Goal: Task Accomplishment & Management: Manage account settings

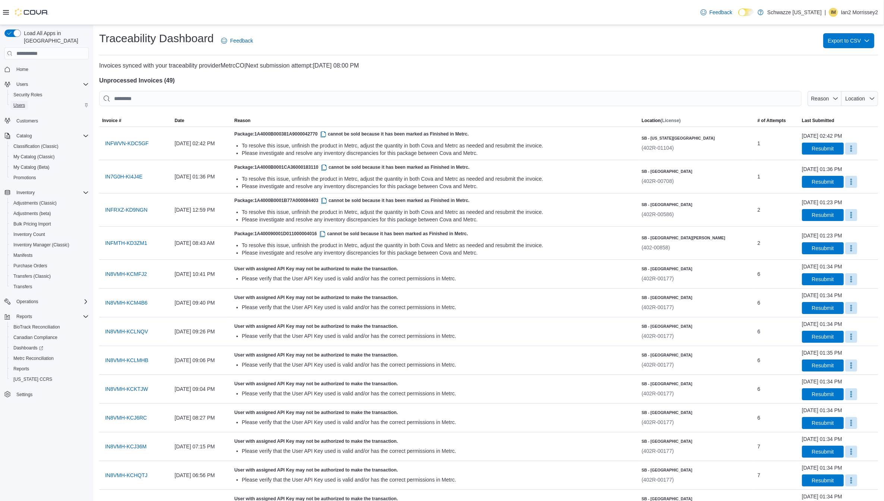
click at [19, 102] on span "Users" at bounding box center [19, 105] width 12 height 6
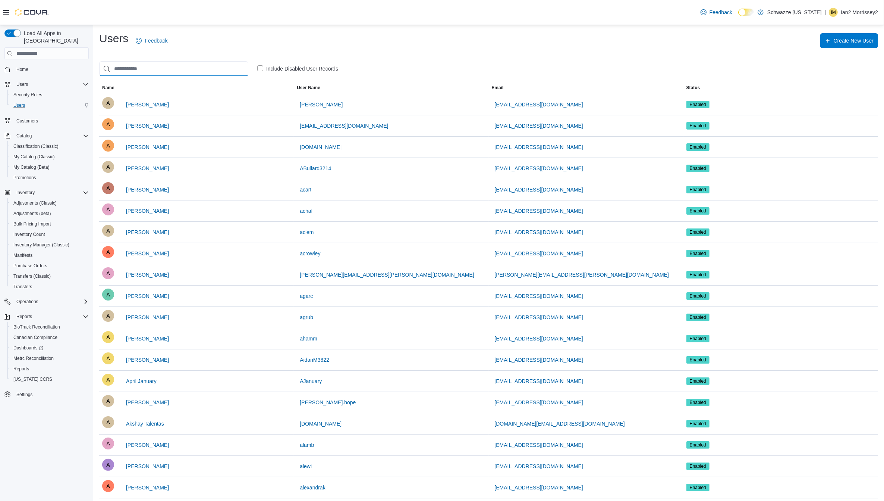
click at [183, 75] on input "search" at bounding box center [173, 68] width 149 height 15
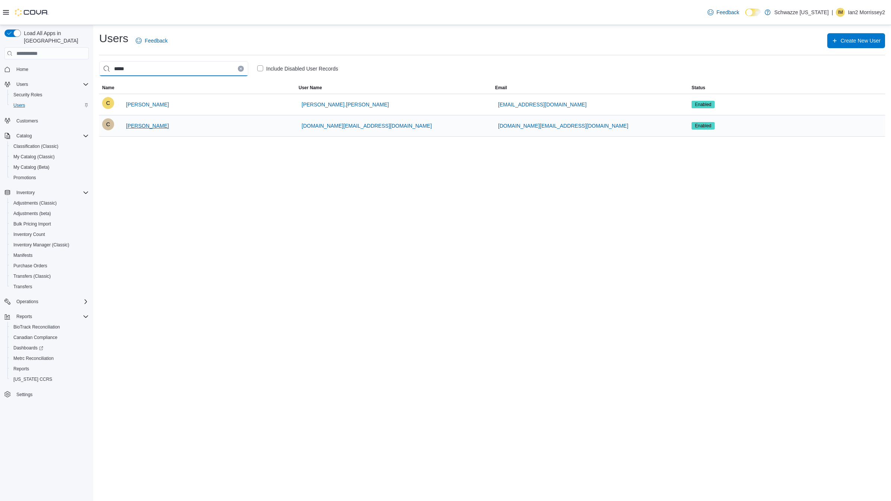
type input "*****"
click at [154, 124] on span "[PERSON_NAME]" at bounding box center [147, 125] width 43 height 7
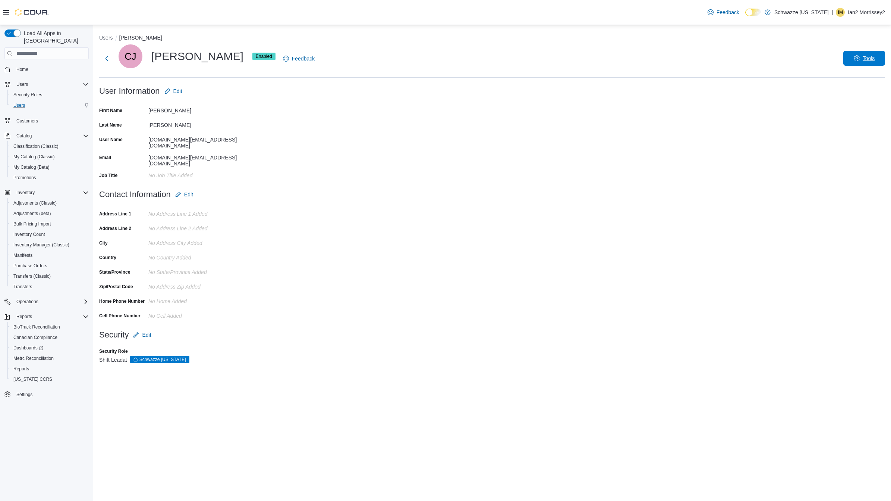
click at [866, 59] on span "Tools" at bounding box center [869, 57] width 12 height 7
click at [178, 90] on span "Edit" at bounding box center [177, 90] width 9 height 7
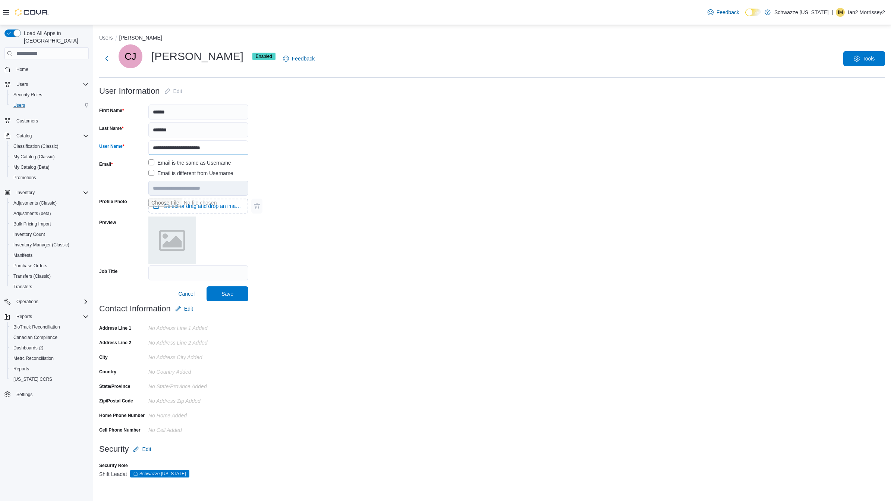
drag, startPoint x: 232, startPoint y: 146, endPoint x: -1, endPoint y: 98, distance: 237.6
click at [0, 98] on html "**********" at bounding box center [445, 250] width 891 height 501
type input "*****"
click at [242, 292] on span "Save" at bounding box center [227, 293] width 33 height 15
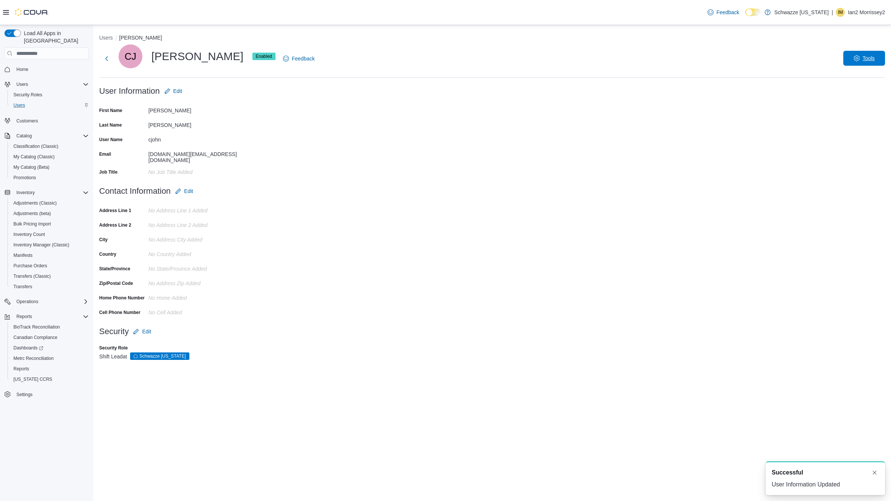
click at [868, 60] on span "Tools" at bounding box center [869, 57] width 12 height 7
click at [849, 78] on span "Reset Password" at bounding box center [858, 77] width 44 height 9
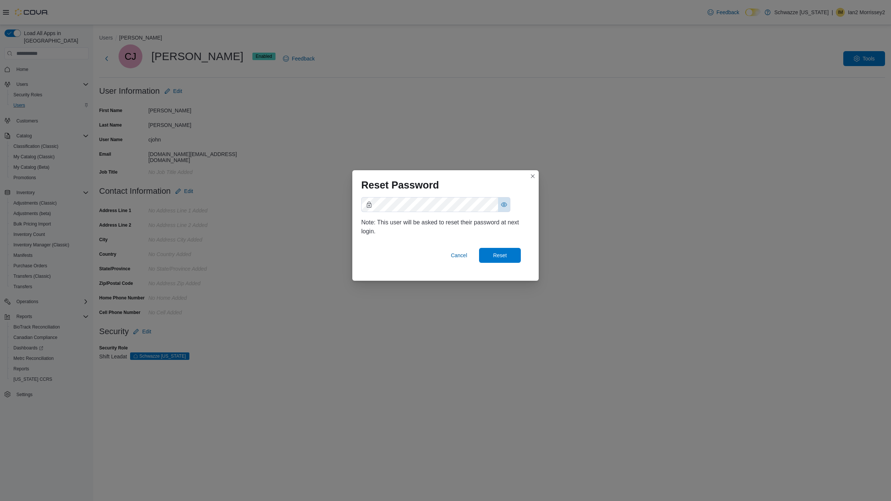
click at [502, 197] on button "Show password as plain text. Note: this will visually expose your password on t…" at bounding box center [504, 204] width 12 height 14
click at [335, 445] on div "Reset Password Note: This user will be asked to reset their password at next lo…" at bounding box center [445, 250] width 891 height 501
click at [506, 257] on span "Reset" at bounding box center [500, 254] width 14 height 7
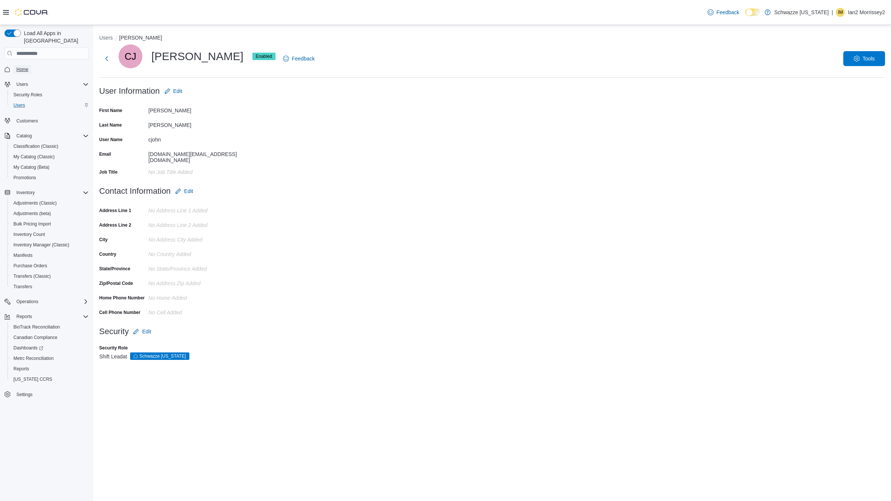
click at [26, 66] on span "Home" at bounding box center [22, 69] width 12 height 6
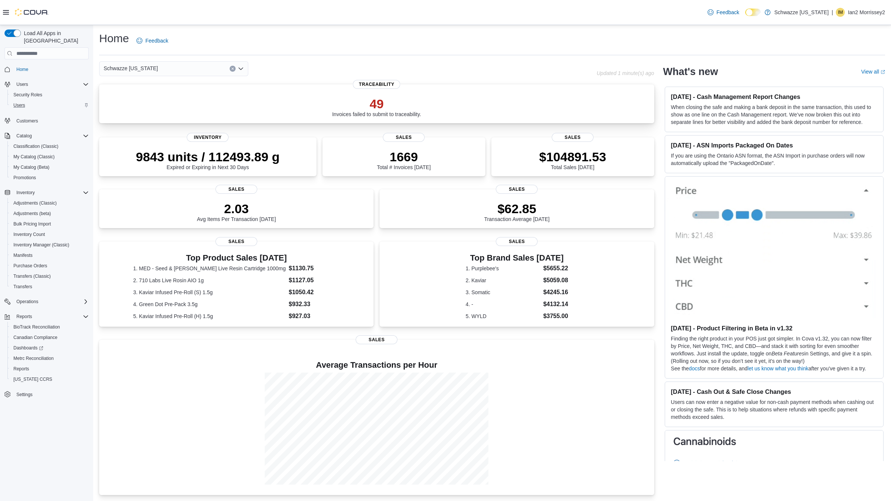
click at [358, 103] on p "49" at bounding box center [376, 103] width 89 height 15
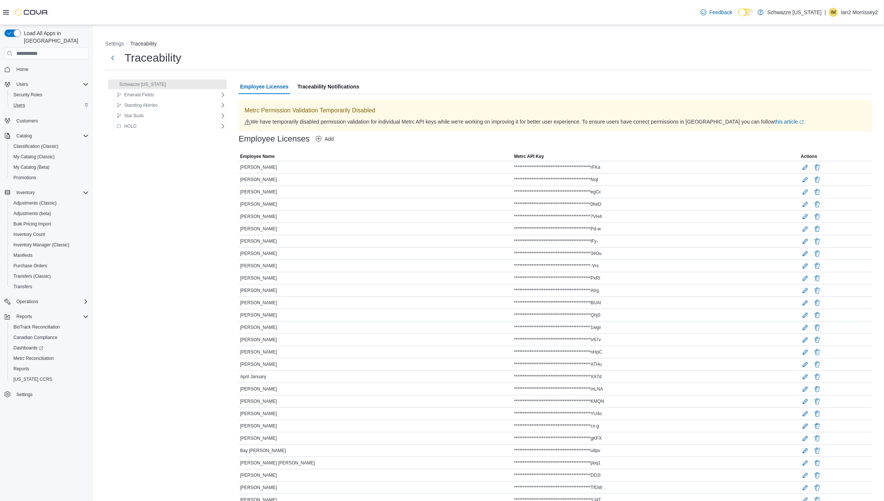
click at [28, 101] on div "Users" at bounding box center [49, 105] width 78 height 9
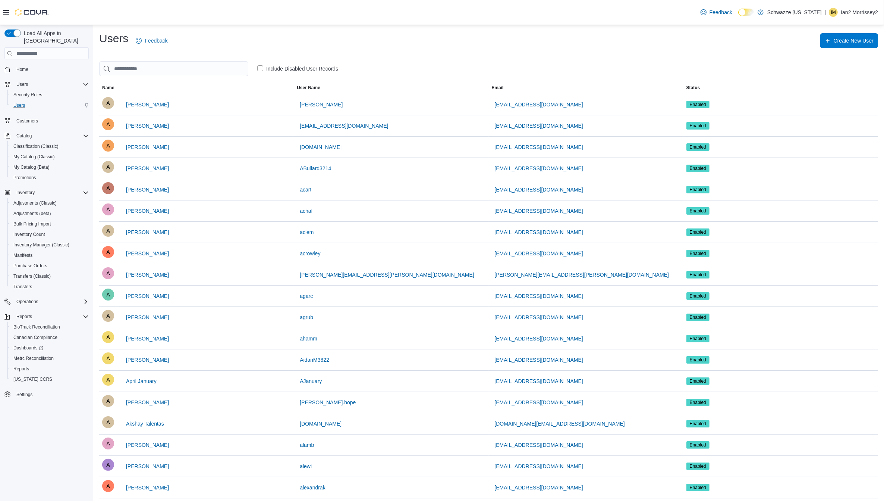
click at [29, 101] on div "Users" at bounding box center [49, 105] width 78 height 9
click at [28, 390] on span "Settings" at bounding box center [24, 394] width 16 height 9
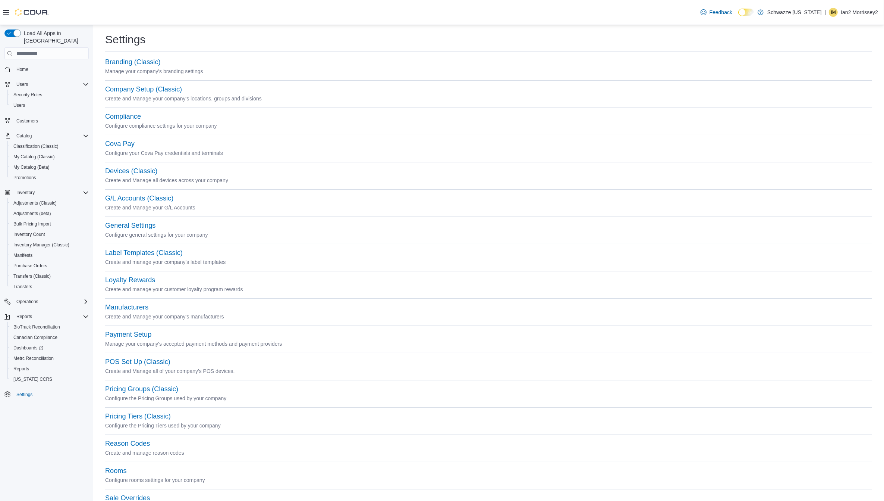
scroll to position [145, 0]
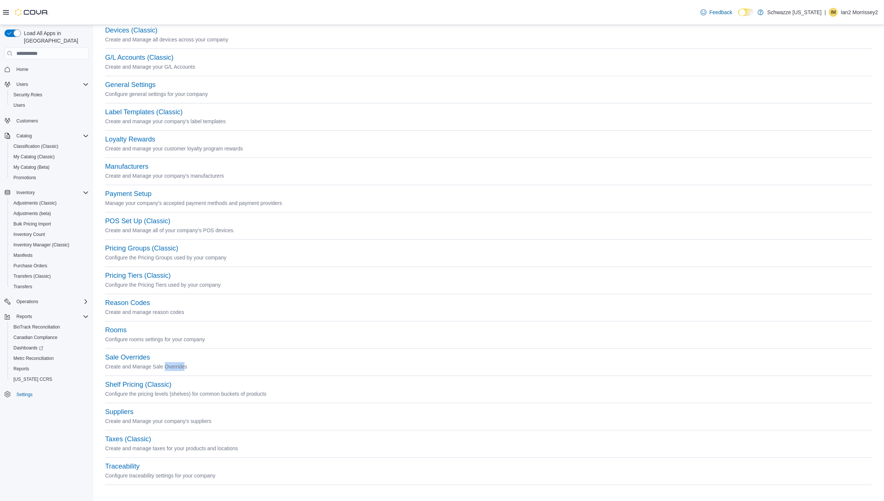
drag, startPoint x: 184, startPoint y: 367, endPoint x: 166, endPoint y: 366, distance: 17.5
click at [166, 366] on p "Create and Manage Sale Overrides" at bounding box center [488, 366] width 767 height 9
click at [135, 467] on button "Traceability" at bounding box center [122, 466] width 34 height 8
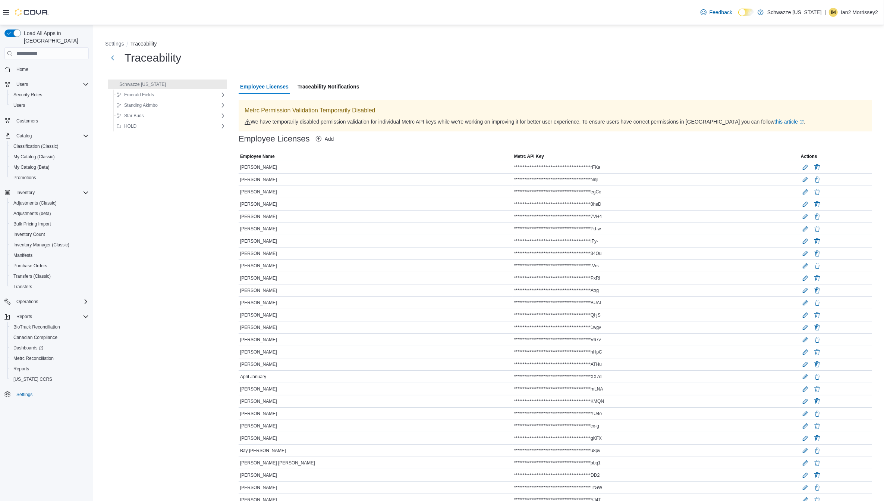
click at [298, 89] on span "Traceability Notifications" at bounding box center [329, 86] width 62 height 15
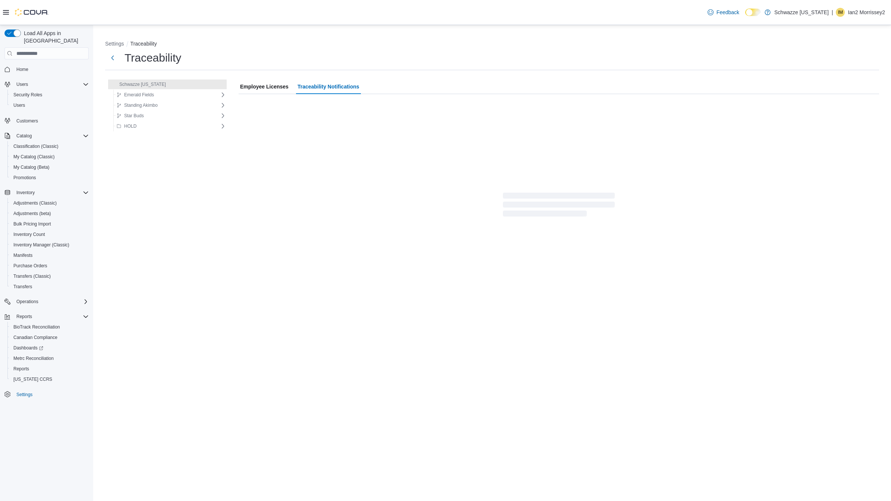
click at [240, 90] on span "Employee Licenses" at bounding box center [264, 86] width 48 height 15
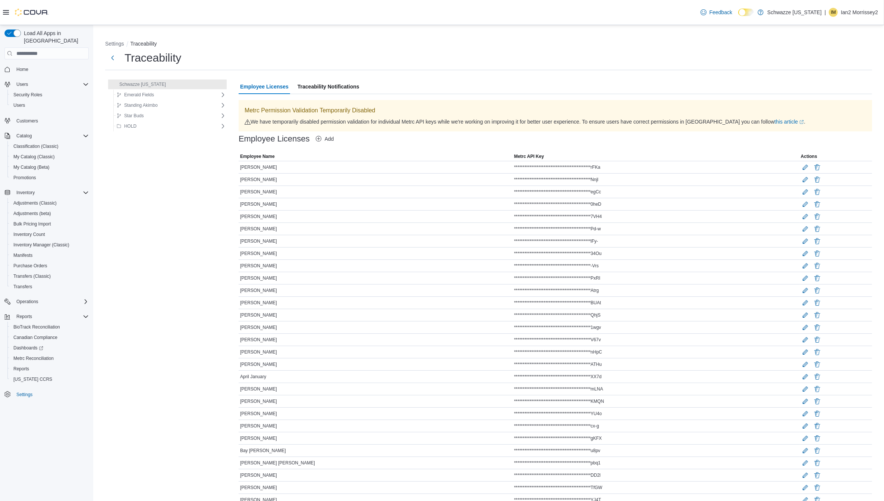
click at [316, 138] on span "Add" at bounding box center [325, 139] width 18 height 6
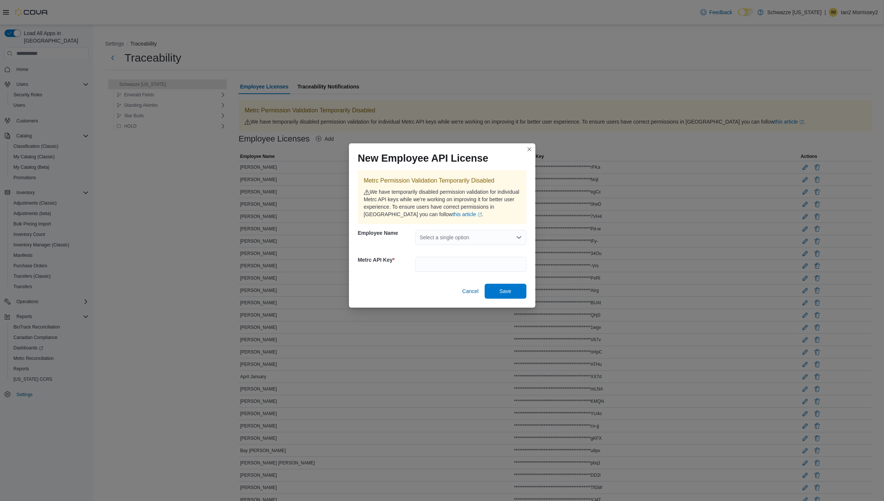
click at [441, 238] on div "Select a single option" at bounding box center [470, 237] width 111 height 15
type input "*****"
click at [529, 148] on button "Closes this modal window" at bounding box center [529, 148] width 9 height 9
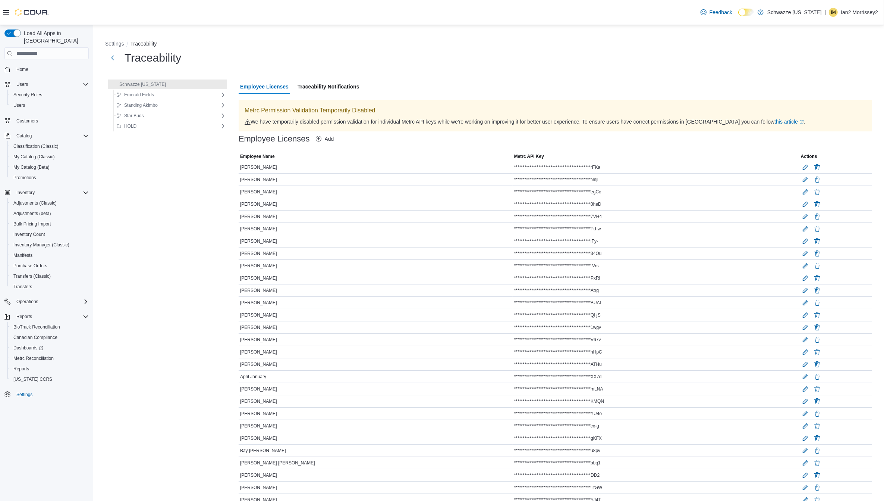
scroll to position [498, 0]
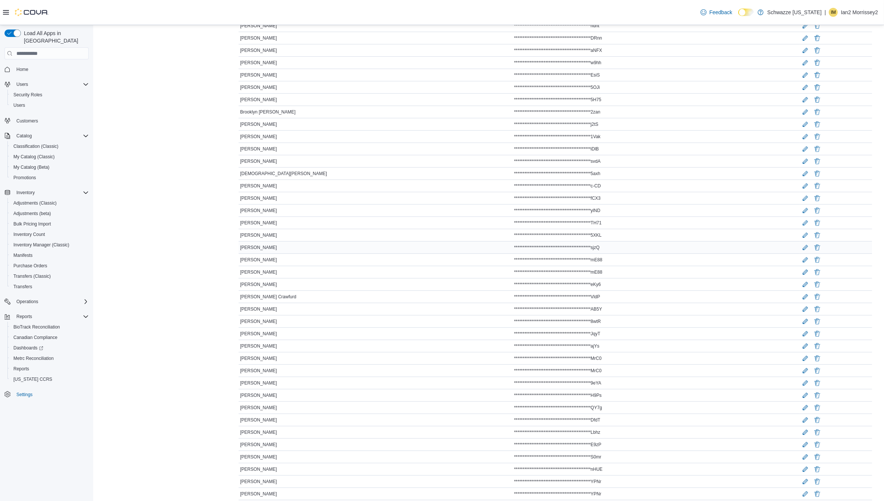
click at [240, 250] on span "[PERSON_NAME]" at bounding box center [258, 247] width 37 height 6
